Goal: Information Seeking & Learning: Learn about a topic

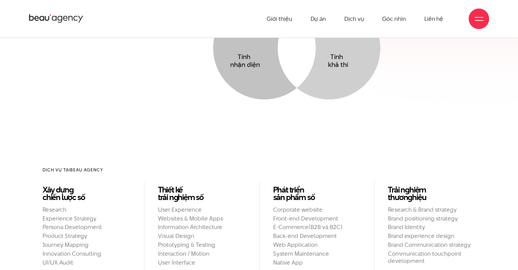
scroll to position [284, 0]
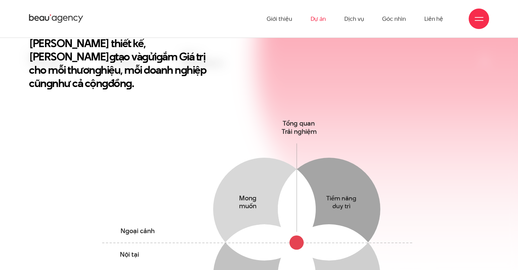
click at [321, 22] on link "Dự án" at bounding box center [318, 18] width 16 height 37
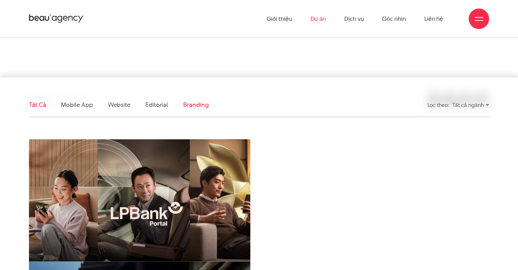
click at [200, 106] on link "Branding" at bounding box center [195, 104] width 25 height 9
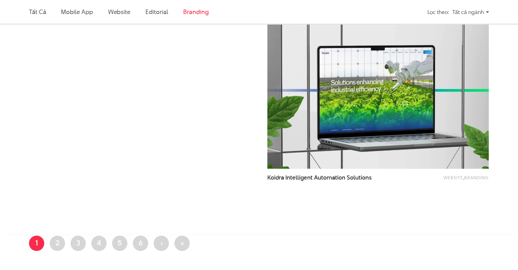
scroll to position [433, 0]
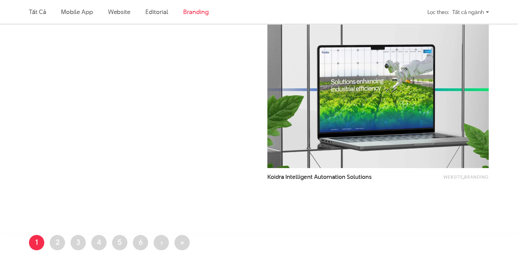
click at [403, 111] on img at bounding box center [379, 93] width 244 height 163
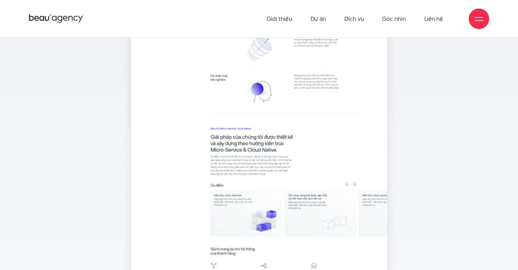
scroll to position [4177, 0]
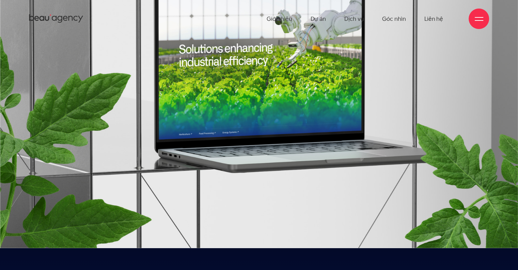
scroll to position [113, 0]
